Goal: Task Accomplishment & Management: Complete application form

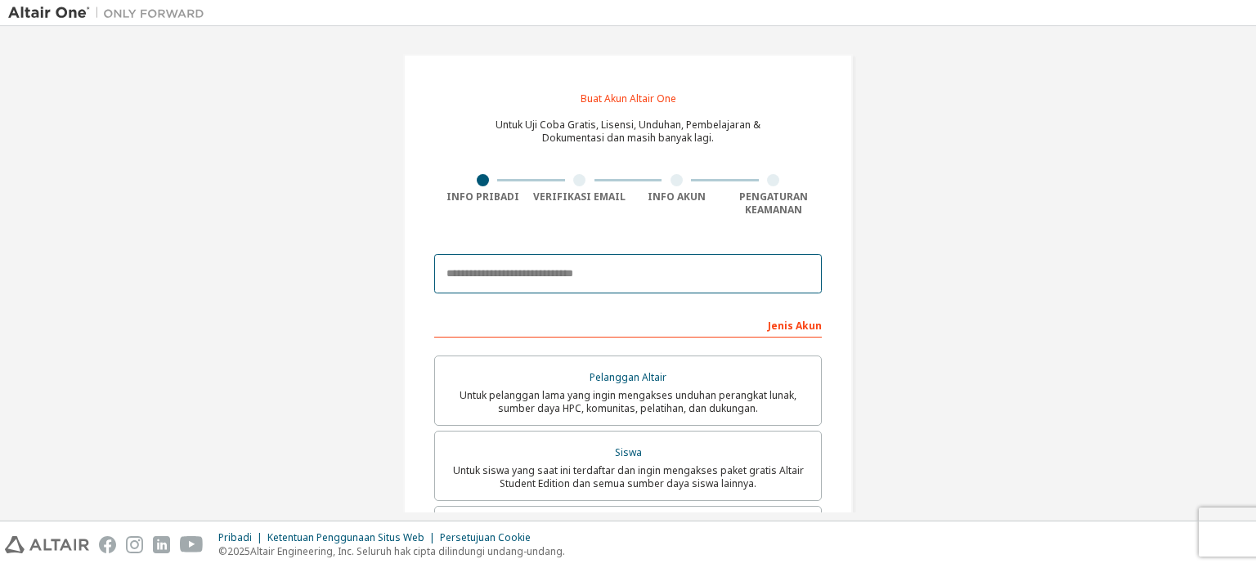
click at [510, 275] on input "email" at bounding box center [627, 273] width 387 height 39
drag, startPoint x: 1005, startPoint y: 2, endPoint x: 875, endPoint y: 109, distance: 168.5
click at [875, 109] on div "Buat Akun Altair One Untuk Uji Coba Gratis, Lisensi, Unduhan, Pembelajaran & Do…" at bounding box center [627, 475] width 1239 height 883
click at [504, 288] on input "email" at bounding box center [627, 273] width 387 height 39
paste input "**********"
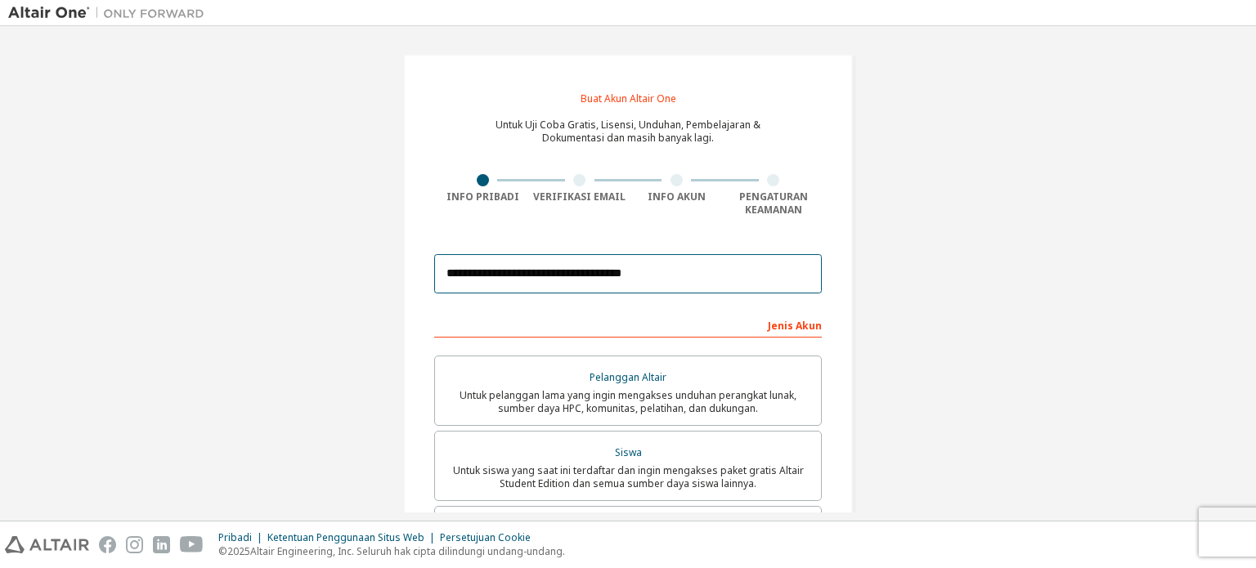
type input "**********"
click at [788, 324] on font "Jenis Akun" at bounding box center [795, 326] width 54 height 14
click at [707, 257] on input "**********" at bounding box center [627, 273] width 387 height 39
click at [799, 320] on font "Jenis Akun" at bounding box center [795, 326] width 54 height 14
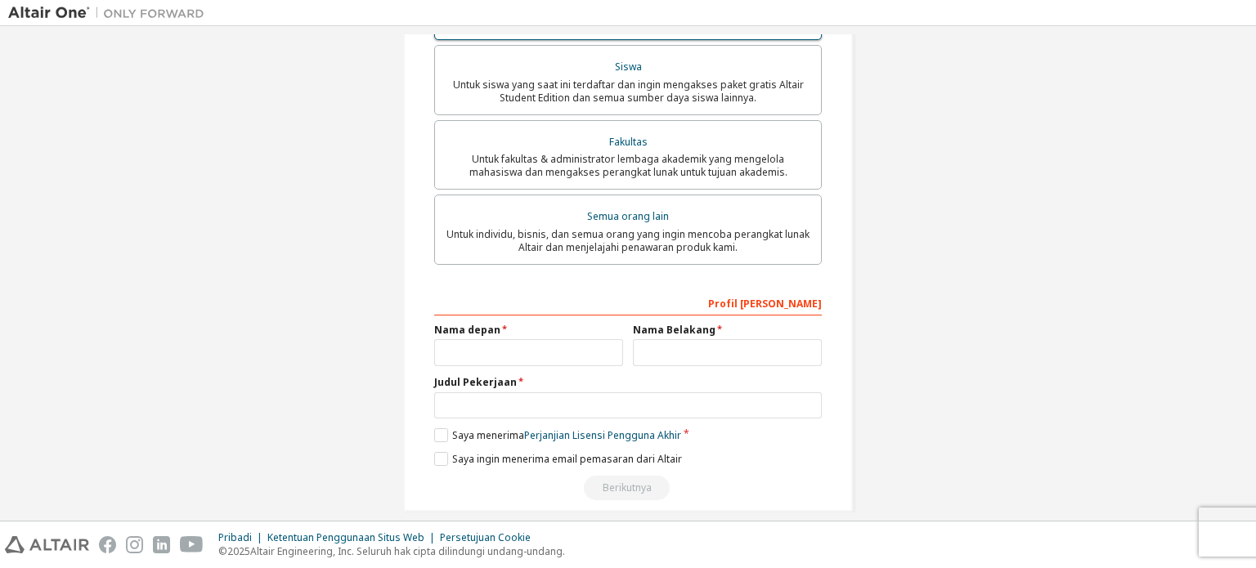
scroll to position [387, 0]
click at [550, 307] on div "Profil [PERSON_NAME]" at bounding box center [627, 301] width 387 height 26
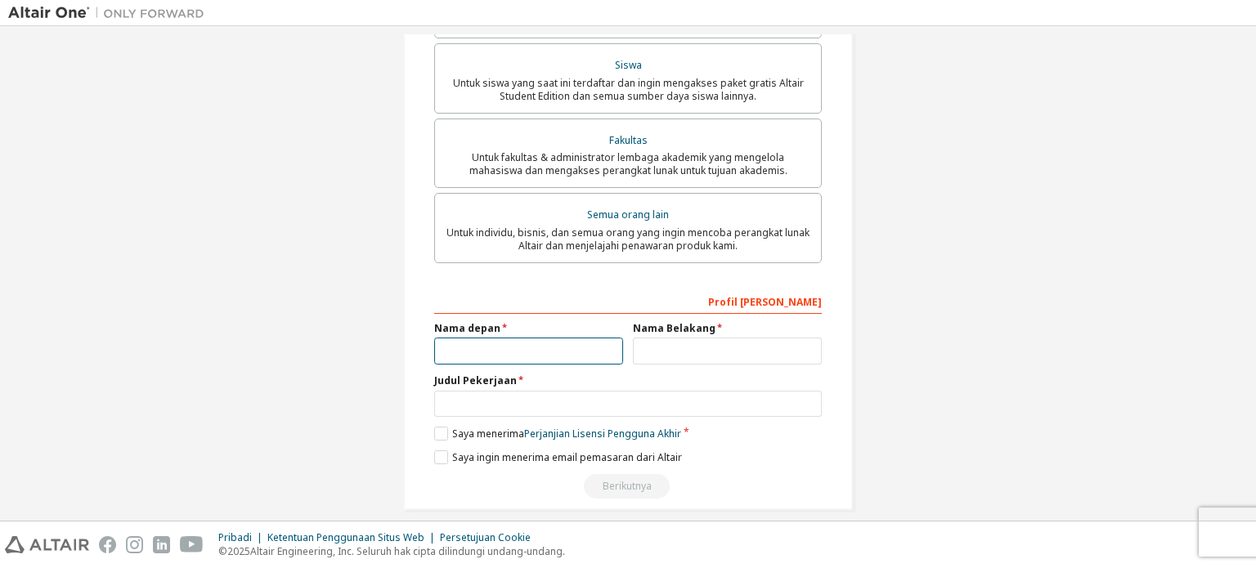
click at [553, 350] on input "text" at bounding box center [528, 351] width 189 height 27
type input "*****"
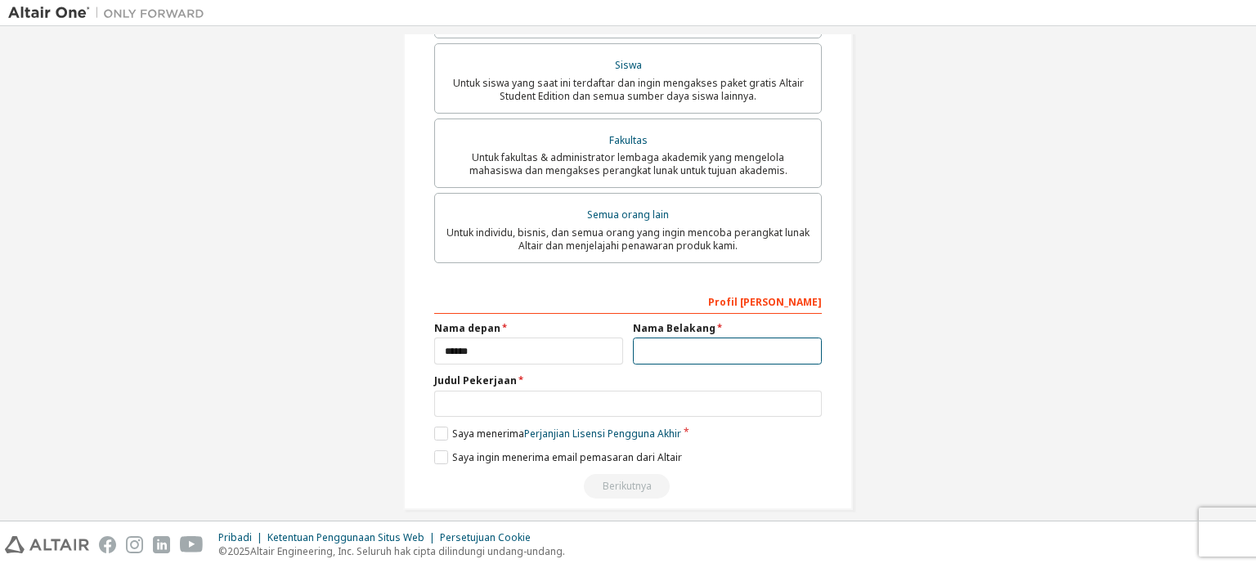
click at [660, 361] on input "text" at bounding box center [727, 351] width 189 height 27
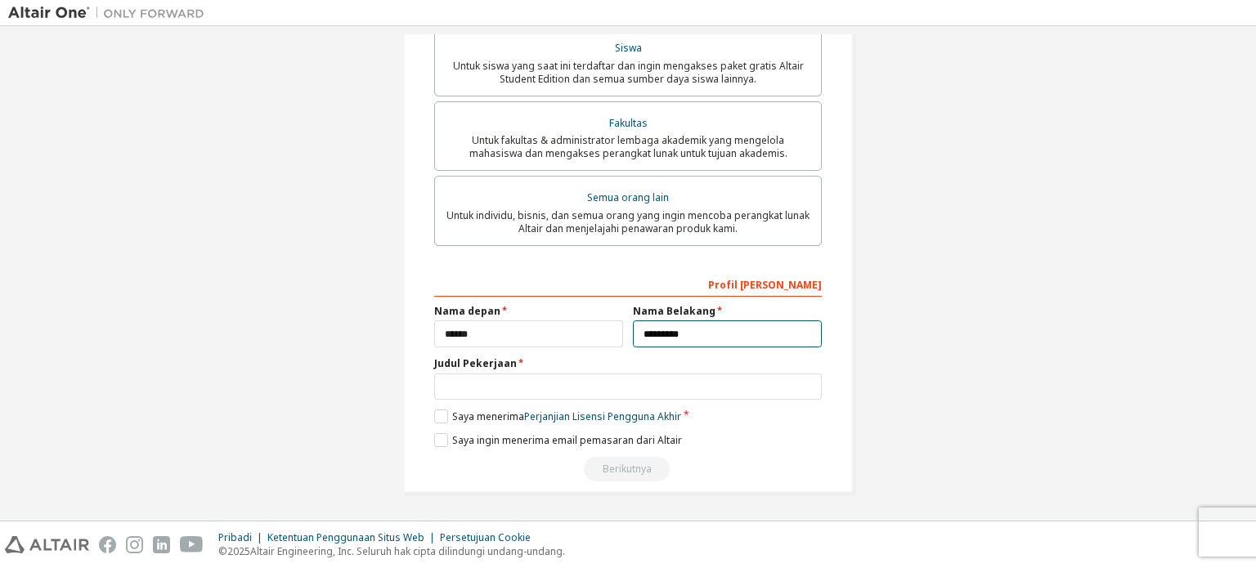
type input "*********"
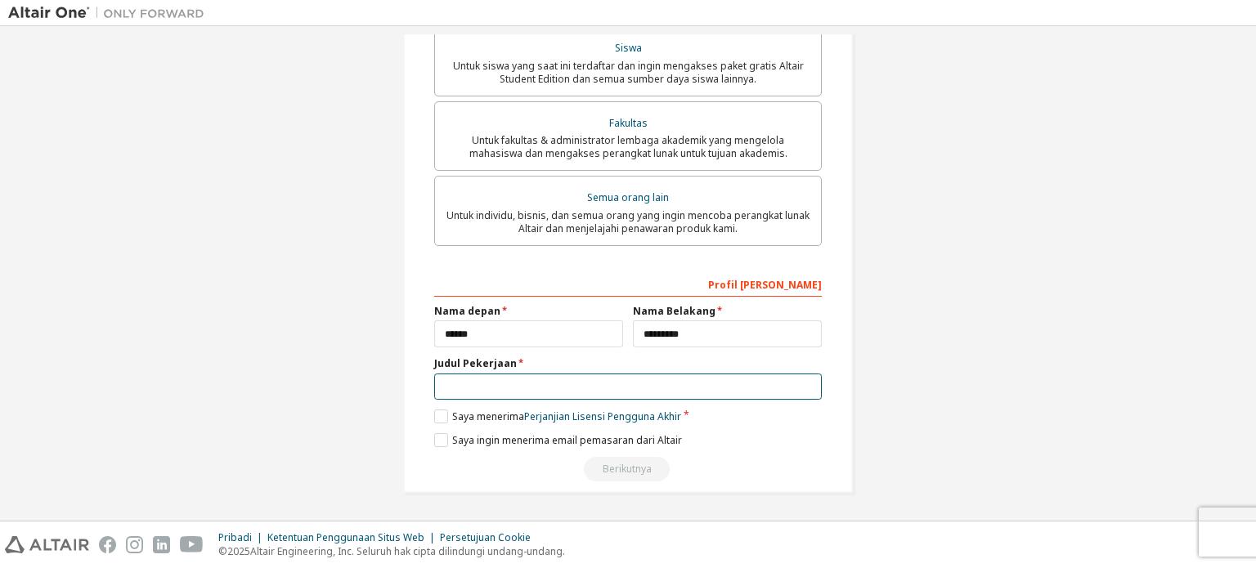
click at [517, 395] on input "text" at bounding box center [627, 387] width 387 height 27
type input "*"
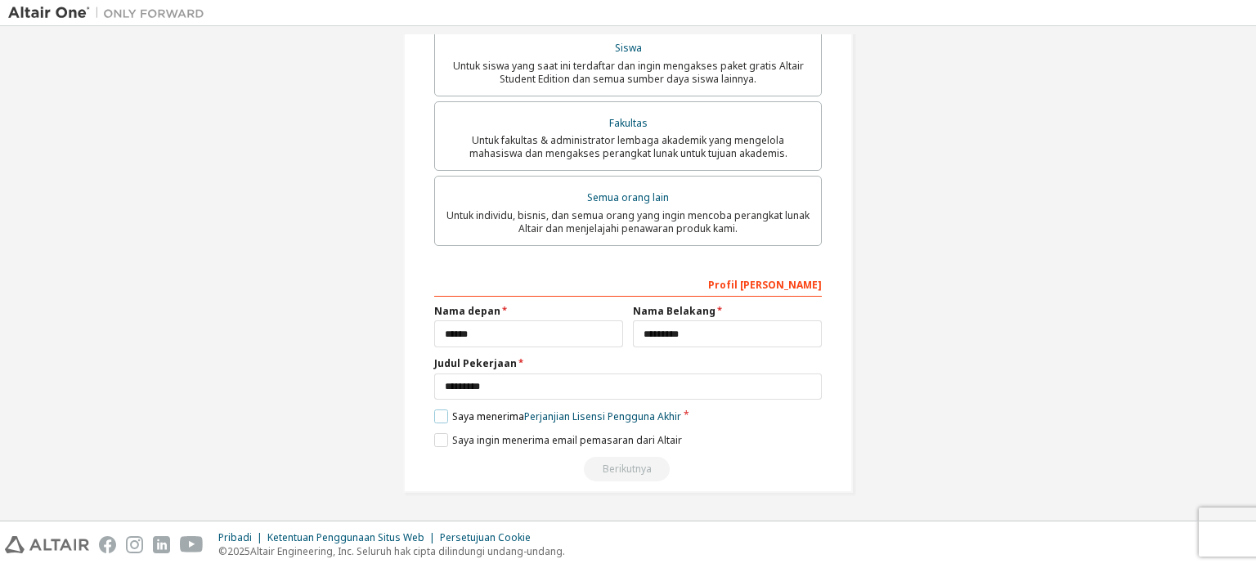
click at [439, 418] on label "Saya menerima Perjanjian Lisensi Pengguna Akhir" at bounding box center [557, 417] width 247 height 14
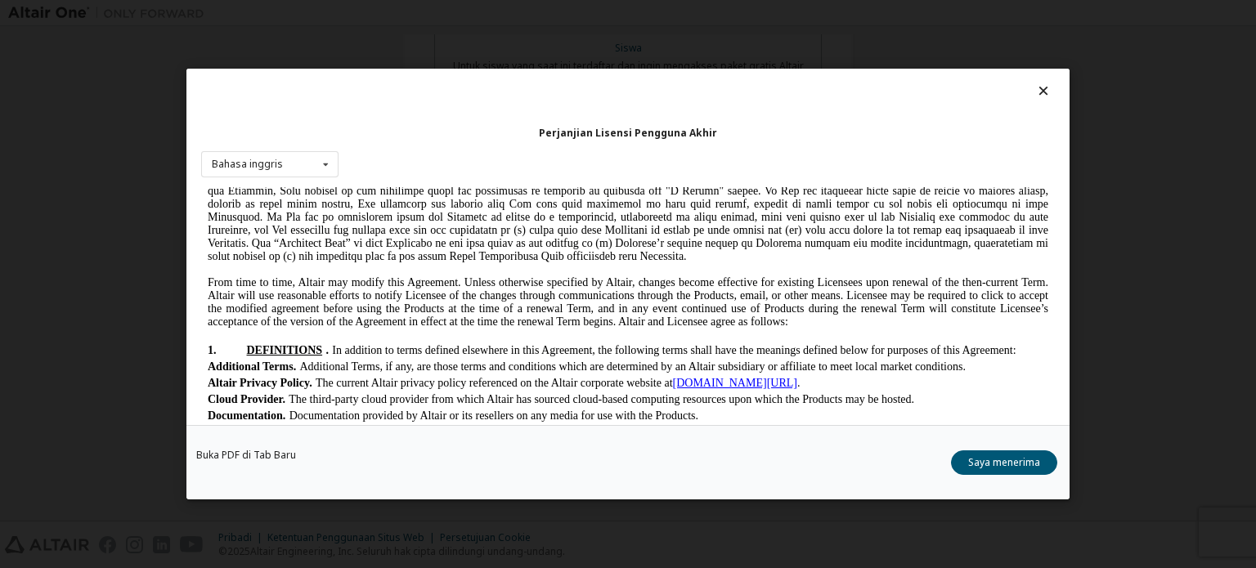
scroll to position [212, 0]
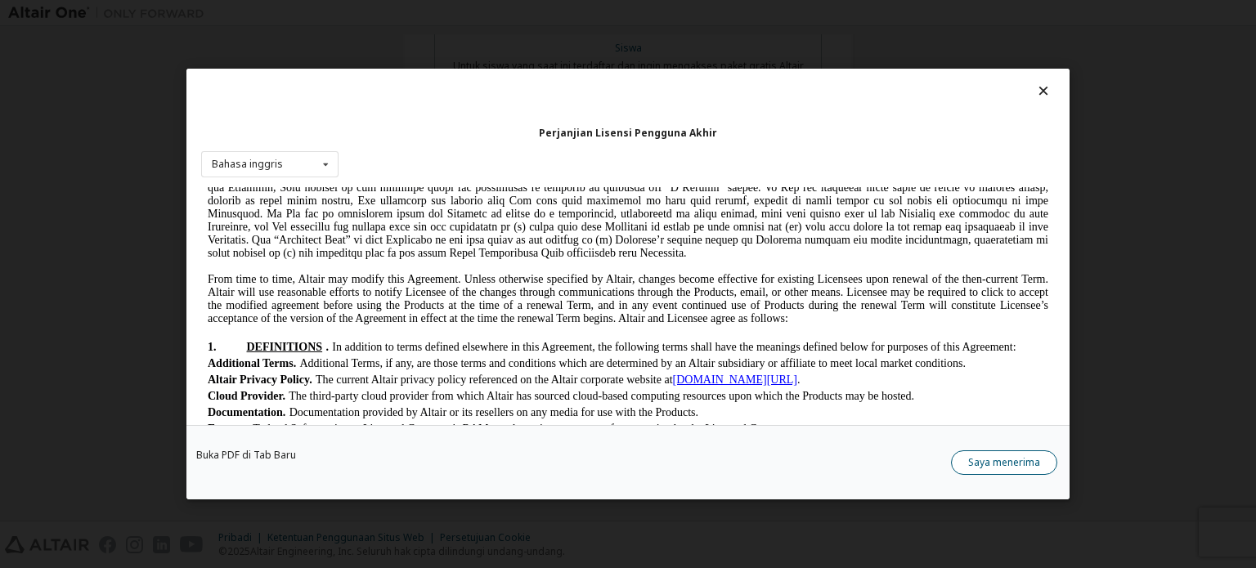
click at [1021, 468] on font "Saya menerima" at bounding box center [1004, 462] width 72 height 14
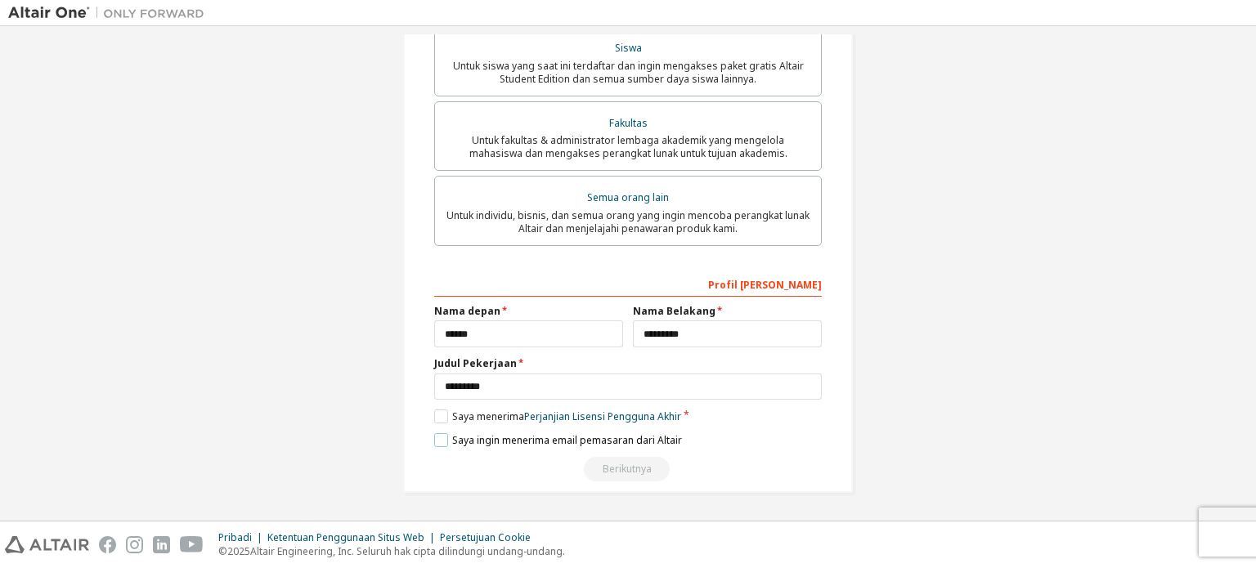
click at [452, 441] on font "Saya ingin menerima email pemasaran dari Altair" at bounding box center [567, 440] width 230 height 14
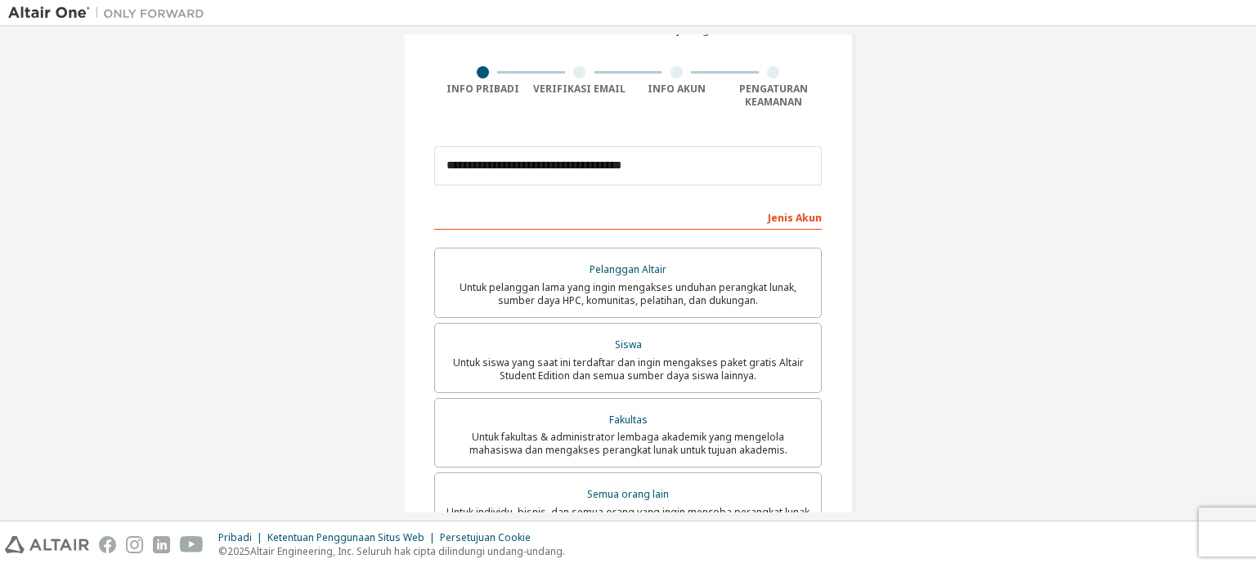
scroll to position [108, 0]
click at [788, 220] on font "Jenis Akun" at bounding box center [795, 218] width 54 height 14
click at [778, 217] on font "Jenis Akun" at bounding box center [795, 218] width 54 height 14
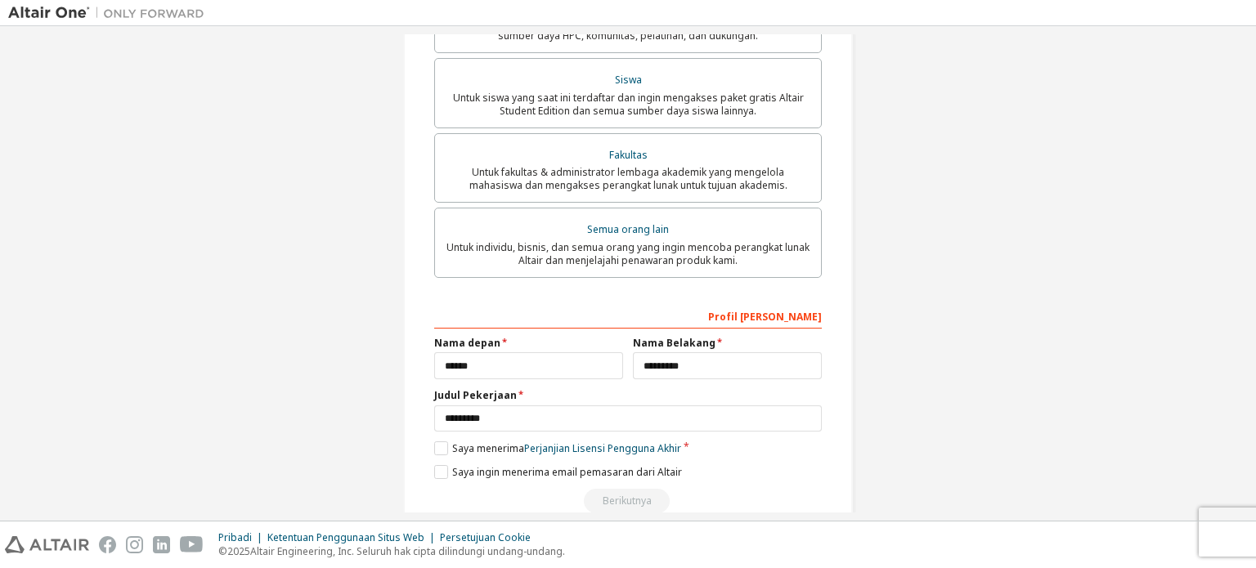
scroll to position [406, 0]
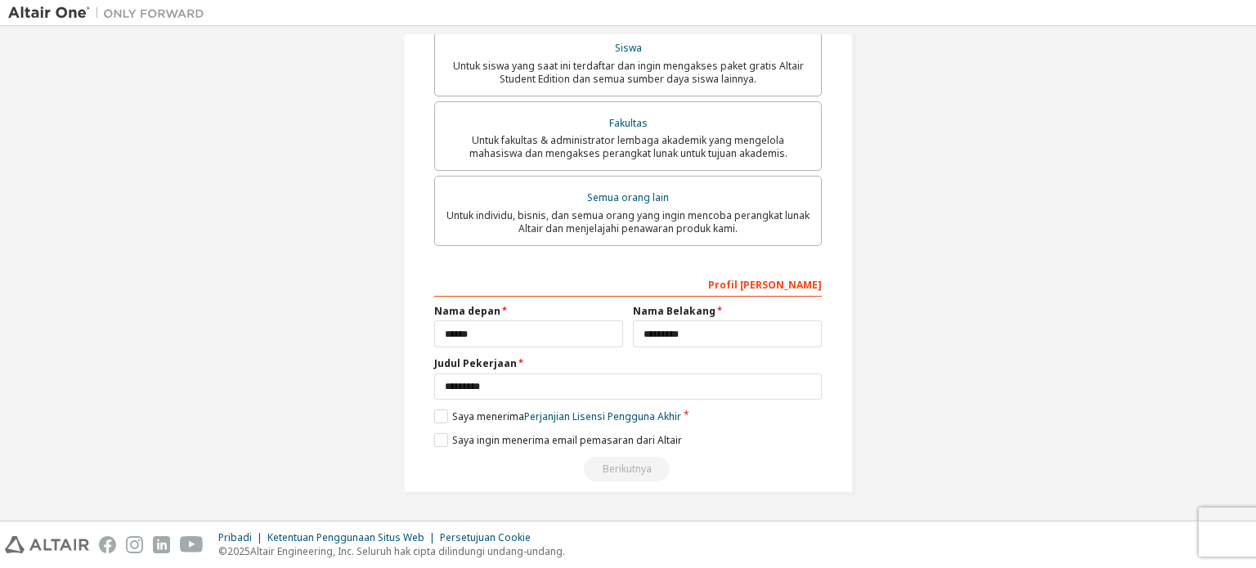
click at [788, 290] on font "Profil [PERSON_NAME]" at bounding box center [765, 285] width 114 height 14
click at [732, 284] on div "Profil [PERSON_NAME]" at bounding box center [627, 284] width 387 height 26
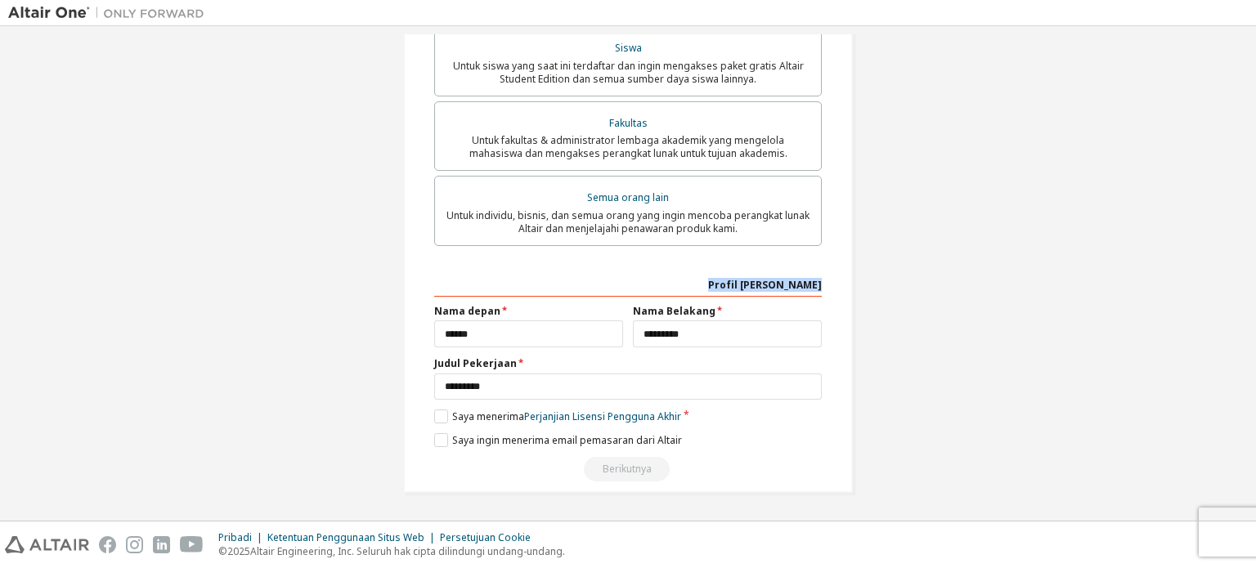
click at [732, 284] on div "Profil [PERSON_NAME]" at bounding box center [627, 284] width 387 height 26
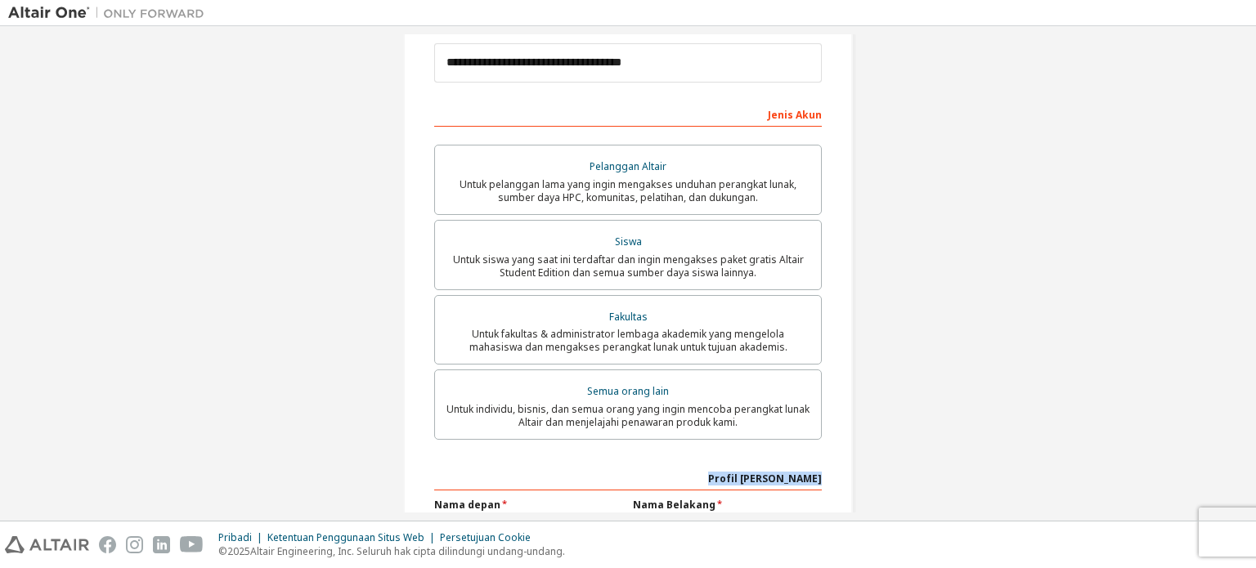
scroll to position [0, 0]
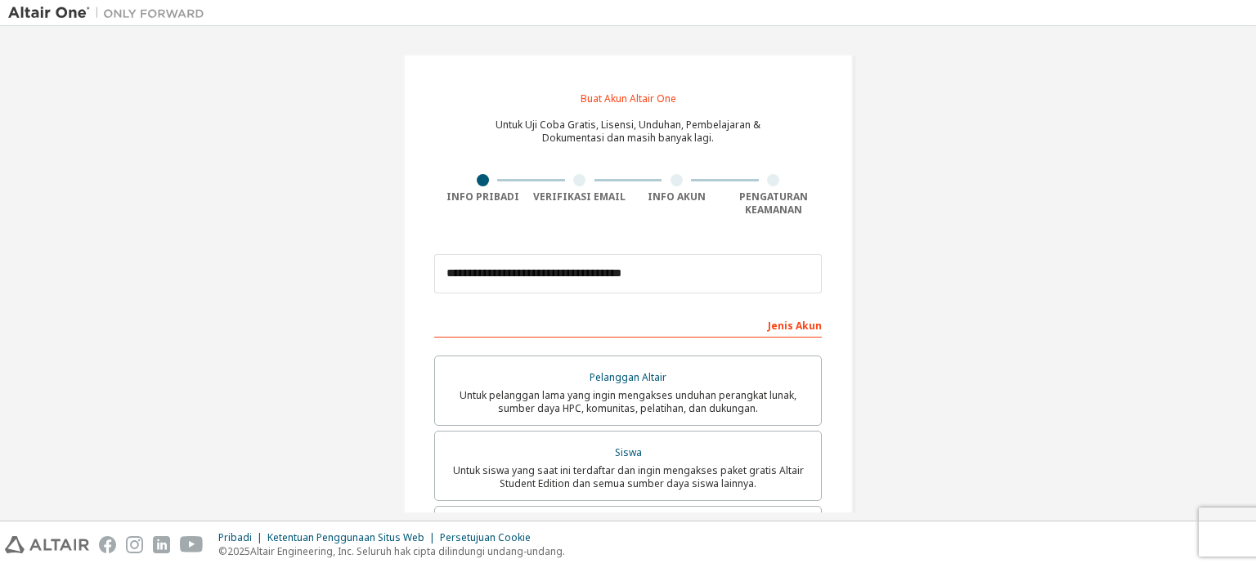
click at [578, 179] on div at bounding box center [579, 180] width 12 height 12
click at [690, 323] on div "Jenis Akun" at bounding box center [627, 324] width 387 height 26
click at [685, 266] on input "**********" at bounding box center [627, 273] width 387 height 39
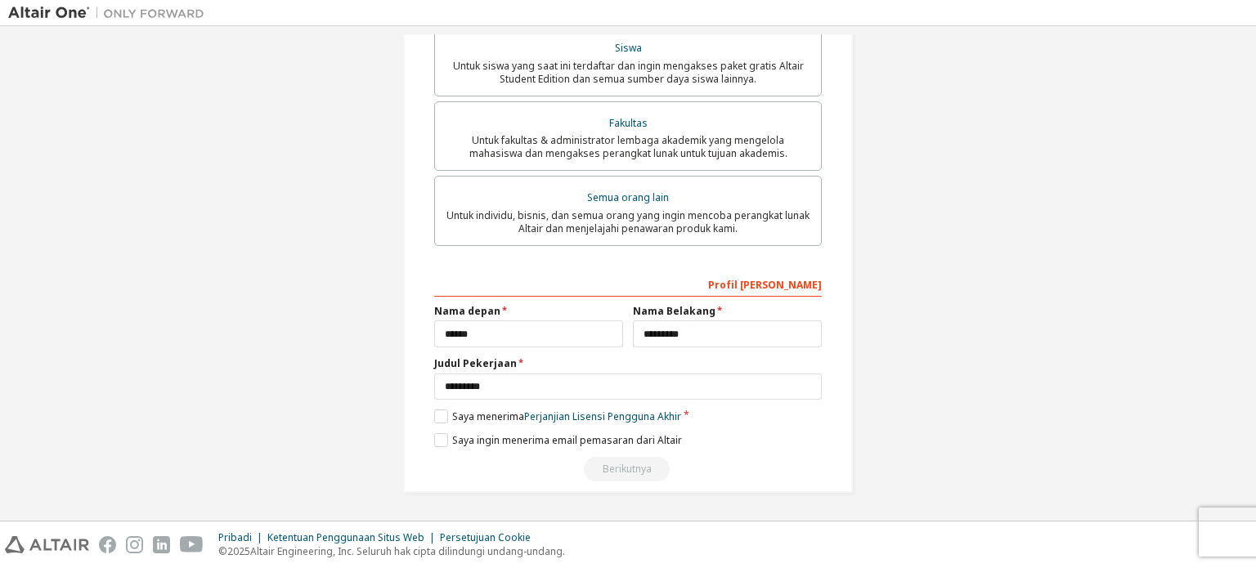
scroll to position [406, 0]
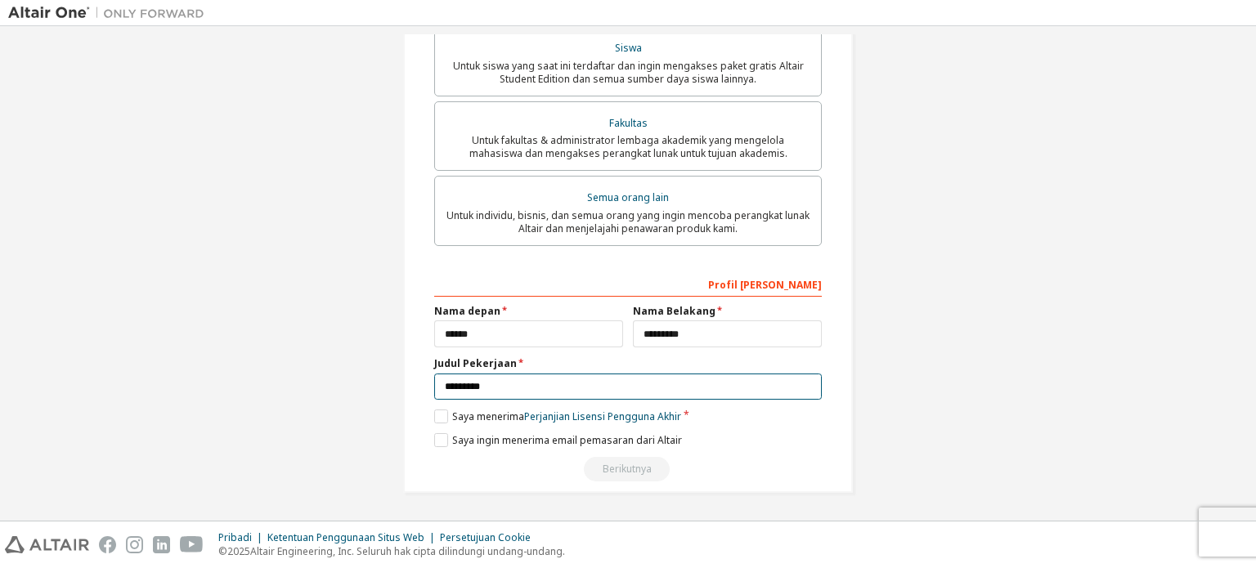
click at [500, 389] on input "*********" at bounding box center [627, 387] width 387 height 27
type input "*"
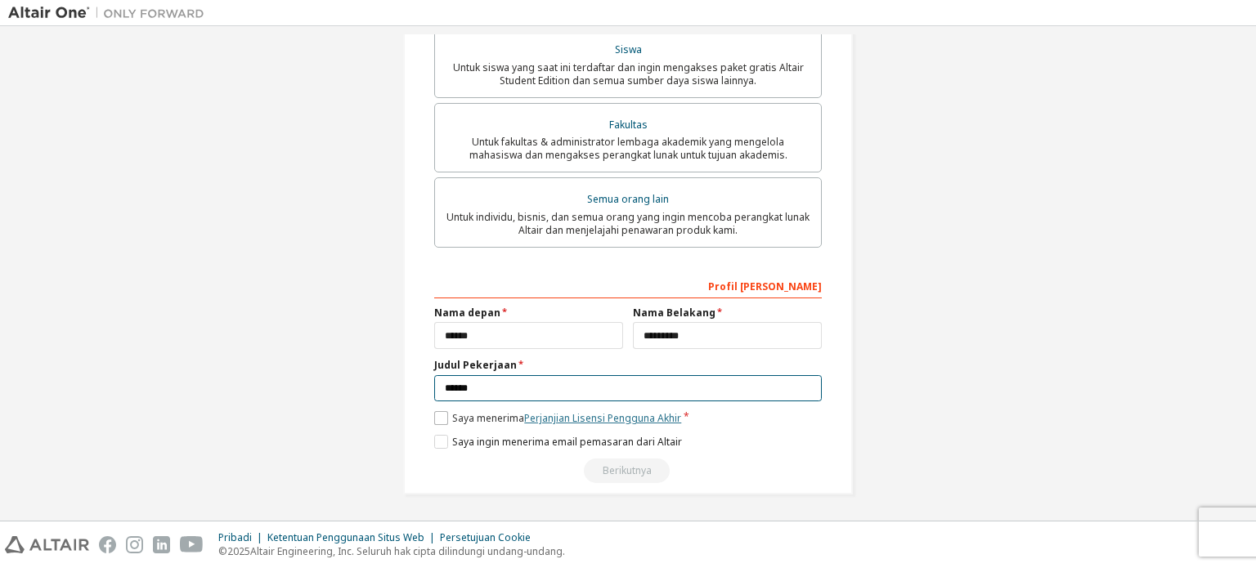
type input "******"
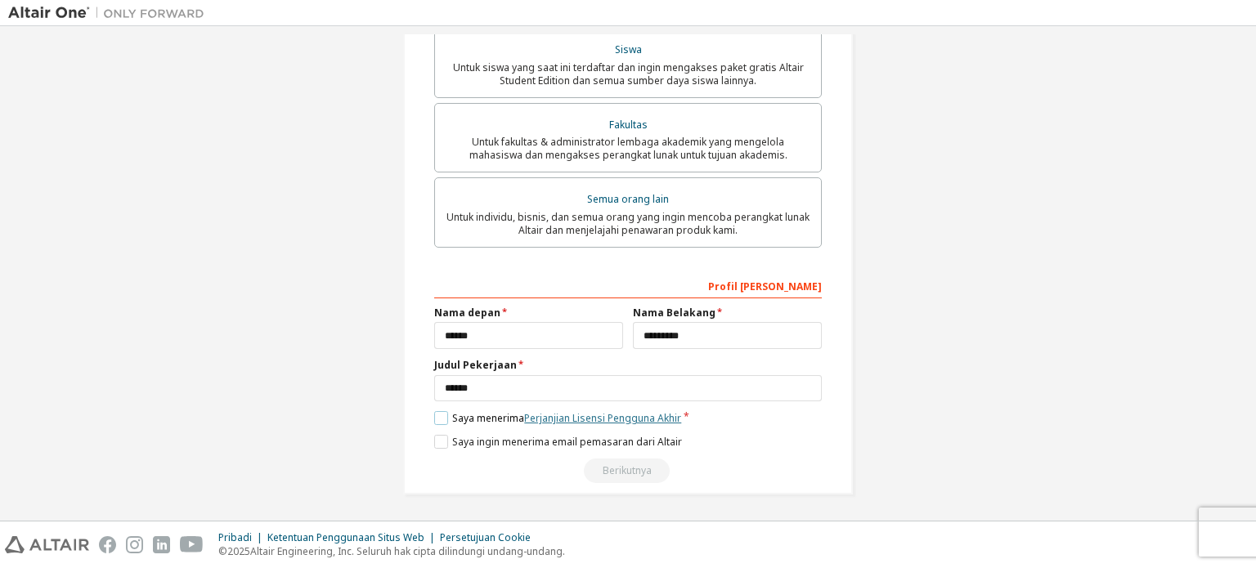
click at [572, 417] on font "Perjanjian Lisensi Pengguna Akhir" at bounding box center [602, 418] width 157 height 14
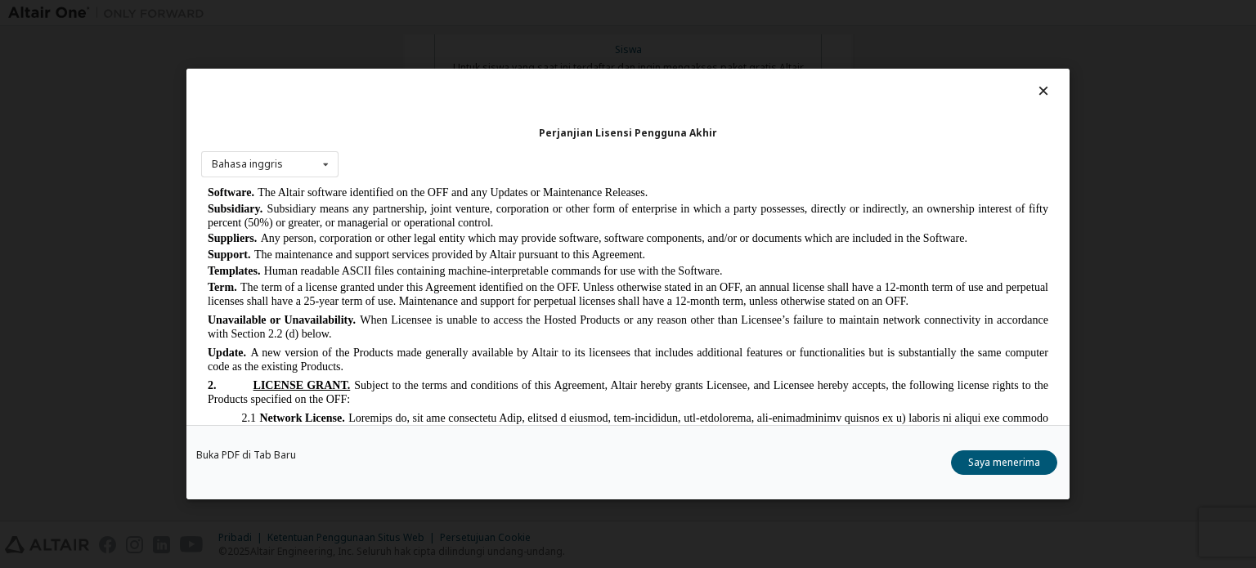
scroll to position [1046, 0]
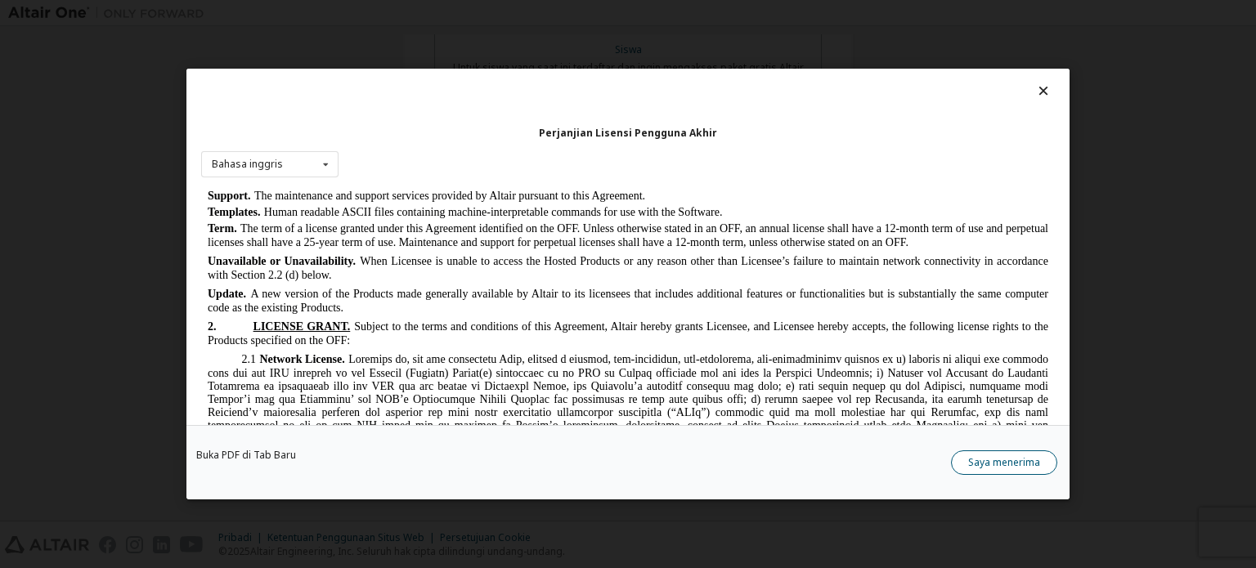
click at [1023, 468] on font "Saya menerima" at bounding box center [1004, 462] width 72 height 14
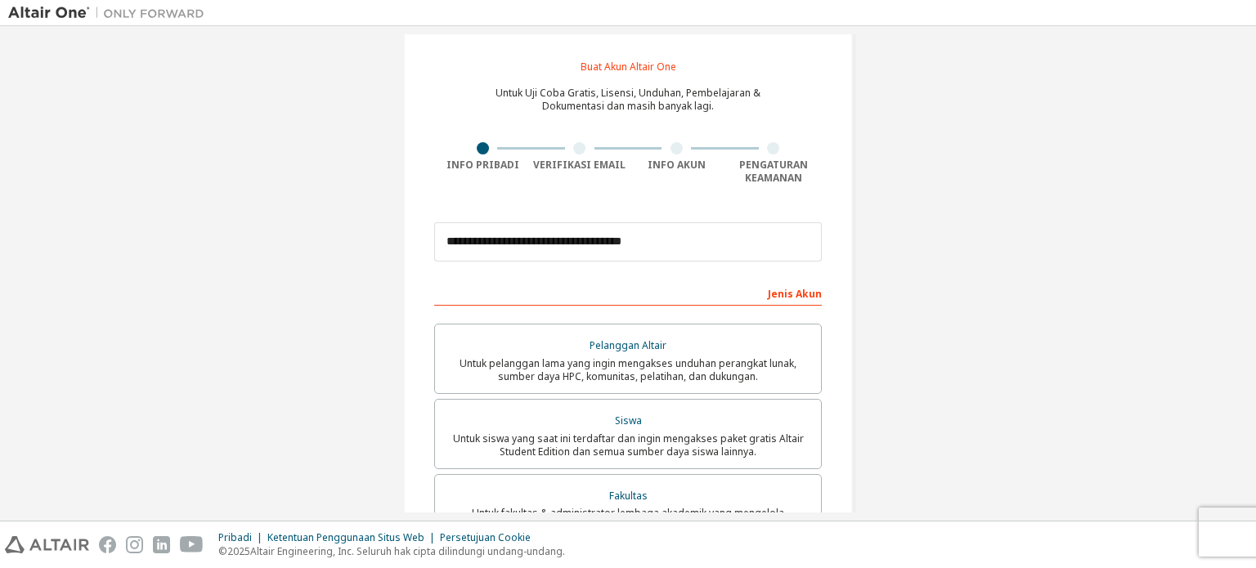
scroll to position [0, 0]
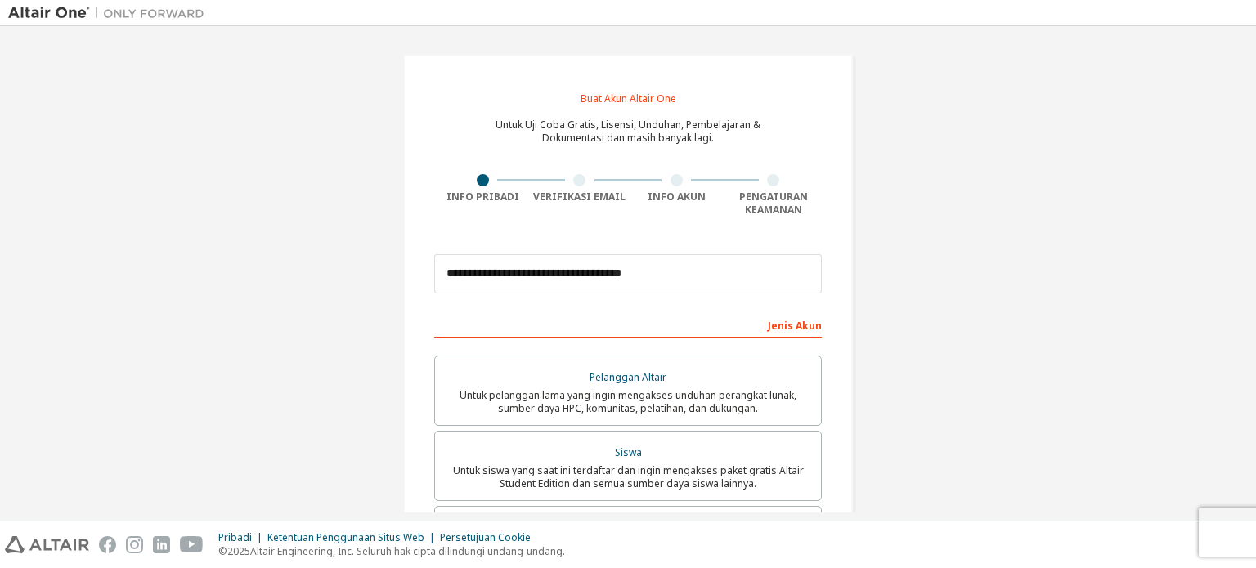
click at [781, 329] on font "Jenis Akun" at bounding box center [795, 326] width 54 height 14
